Goal: Transaction & Acquisition: Purchase product/service

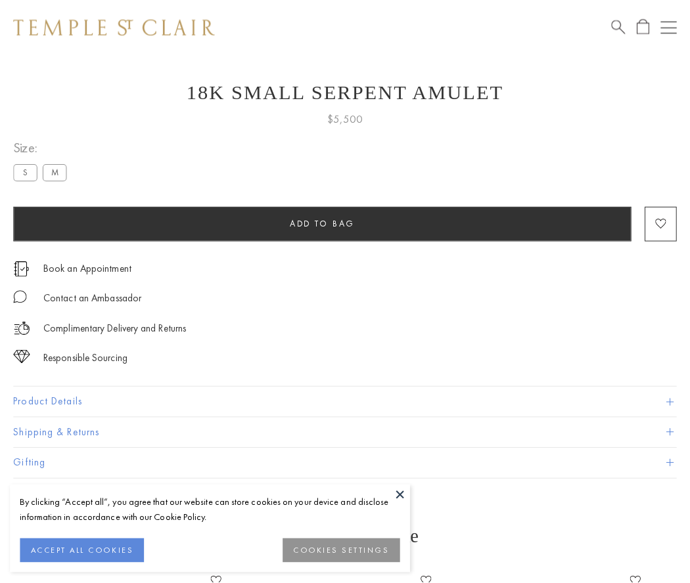
scroll to position [53, 0]
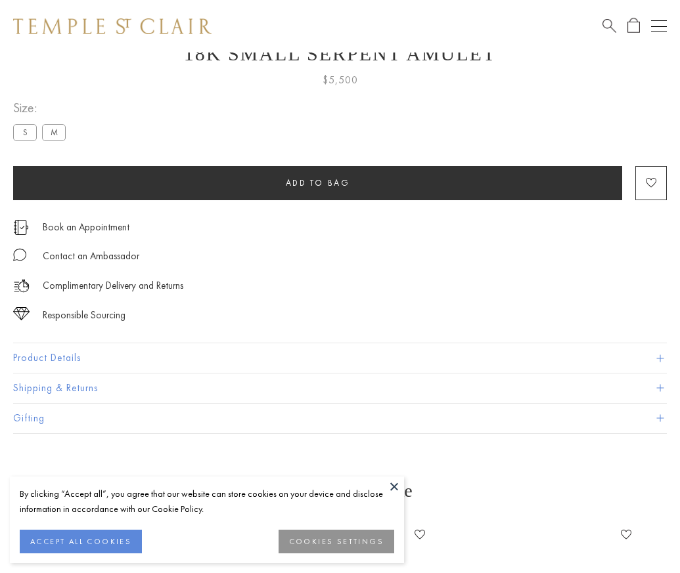
click at [317, 183] on span "Add to bag" at bounding box center [318, 182] width 64 height 11
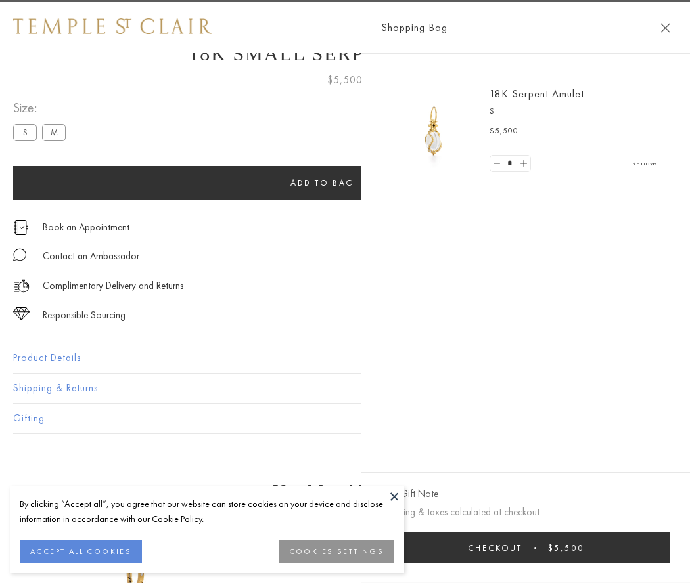
click at [522, 548] on span "Checkout" at bounding box center [495, 548] width 55 height 11
